Goal: Information Seeking & Learning: Learn about a topic

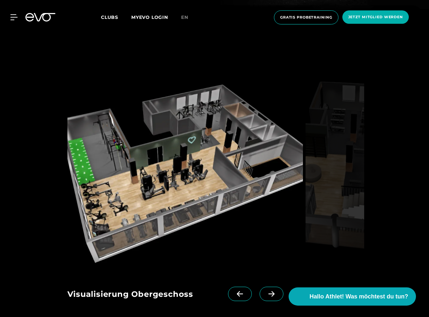
scroll to position [926, 0]
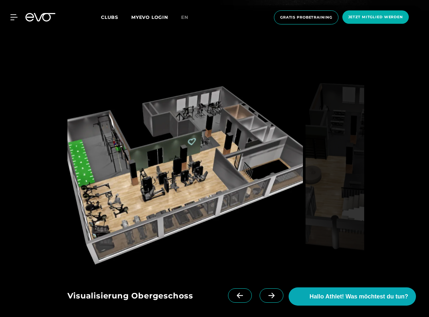
drag, startPoint x: 121, startPoint y: 202, endPoint x: 182, endPoint y: 200, distance: 61.2
click at [266, 293] on icon at bounding box center [271, 296] width 11 height 6
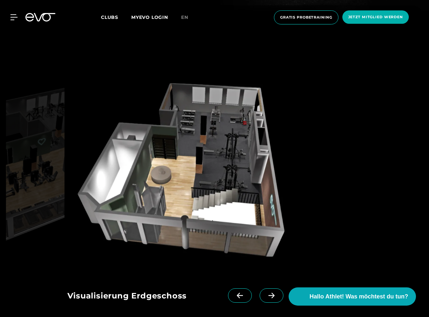
click at [234, 293] on icon at bounding box center [239, 296] width 11 height 6
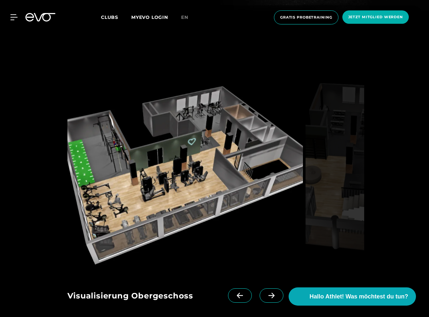
click at [266, 293] on icon at bounding box center [271, 296] width 11 height 6
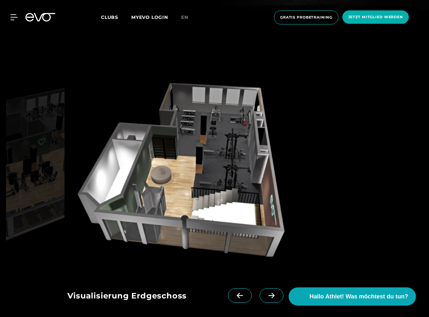
click at [266, 293] on icon at bounding box center [271, 296] width 11 height 6
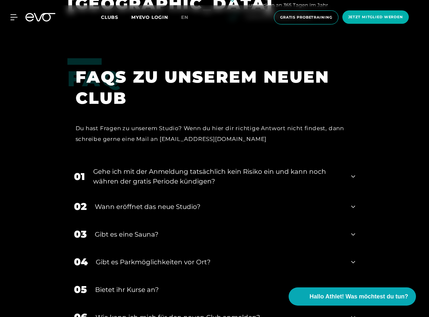
scroll to position [1359, 0]
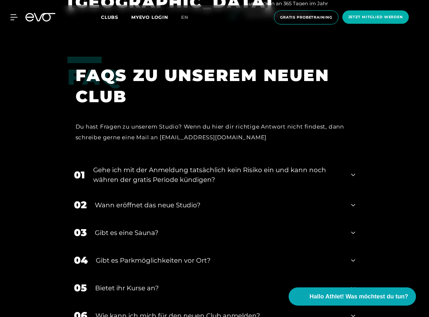
click at [214, 165] on div "Gehe ich mit der Anmeldung tatsächlich kein Risiko ein und kann noch währen der…" at bounding box center [218, 175] width 250 height 20
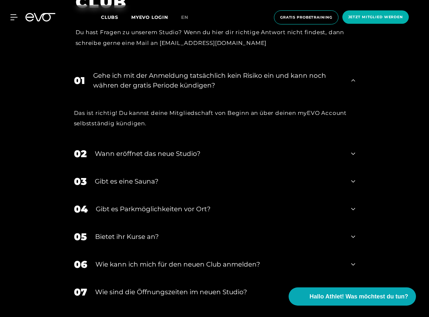
scroll to position [1456, 0]
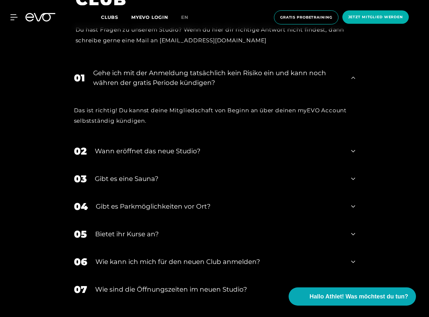
click at [135, 146] on div "Wann eröffnet das neue Studio?" at bounding box center [219, 151] width 248 height 10
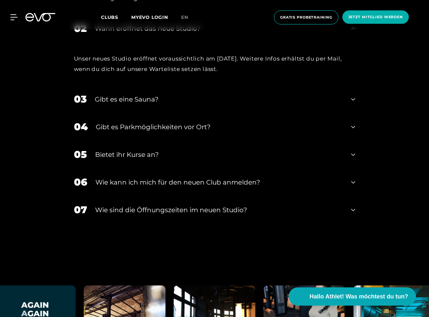
scroll to position [1578, 0]
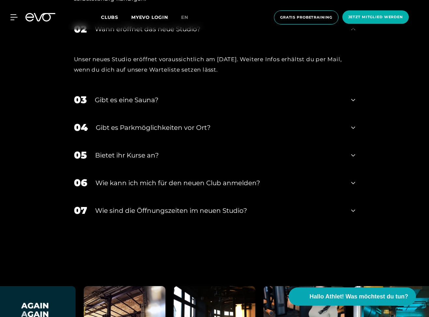
click at [175, 200] on div "07 ​Wie sind die Öffnungszeiten im neuen Studio?" at bounding box center [214, 211] width 294 height 28
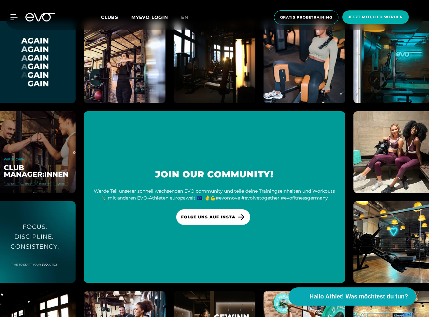
scroll to position [2002, 0]
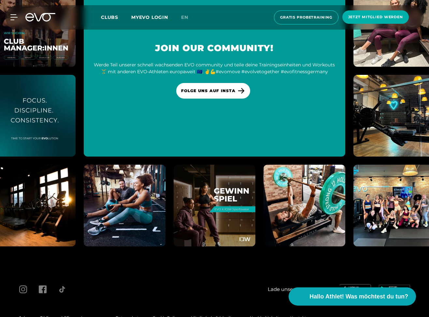
click at [27, 285] on span at bounding box center [23, 289] width 20 height 8
click at [26, 285] on icon at bounding box center [23, 289] width 8 height 8
